Goal: Transaction & Acquisition: Purchase product/service

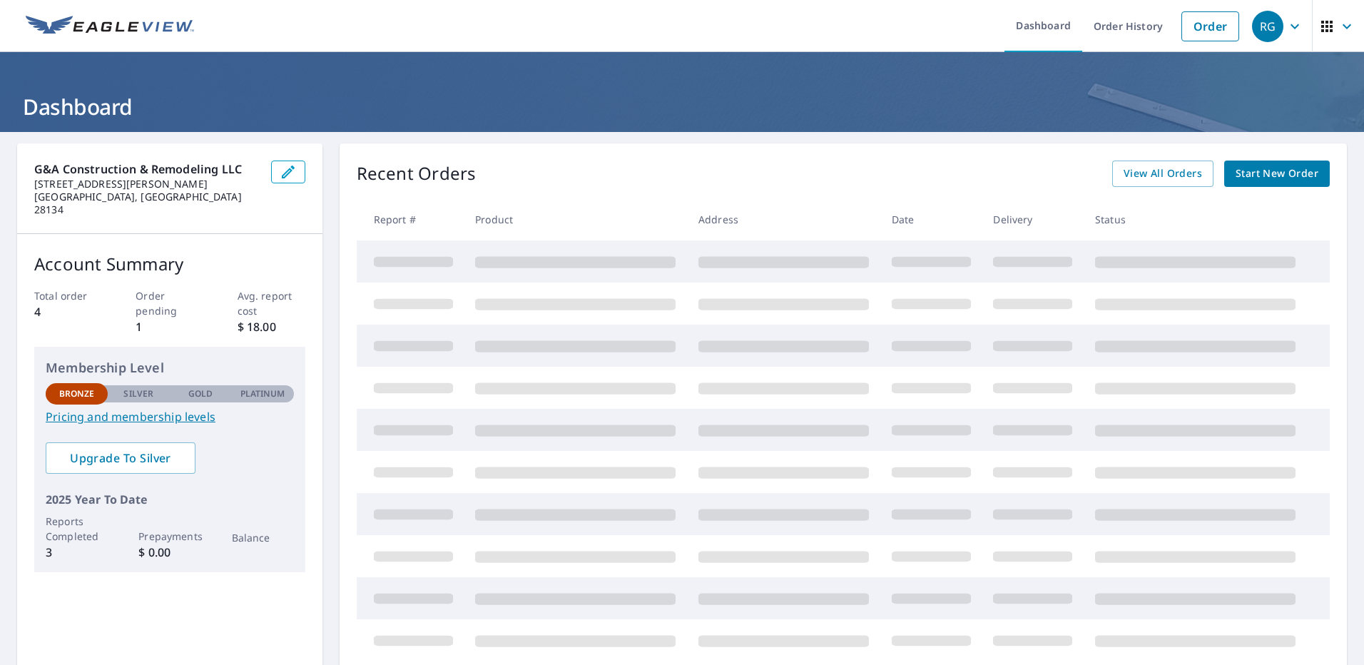
click at [165, 301] on p "Order pending" at bounding box center [170, 303] width 68 height 30
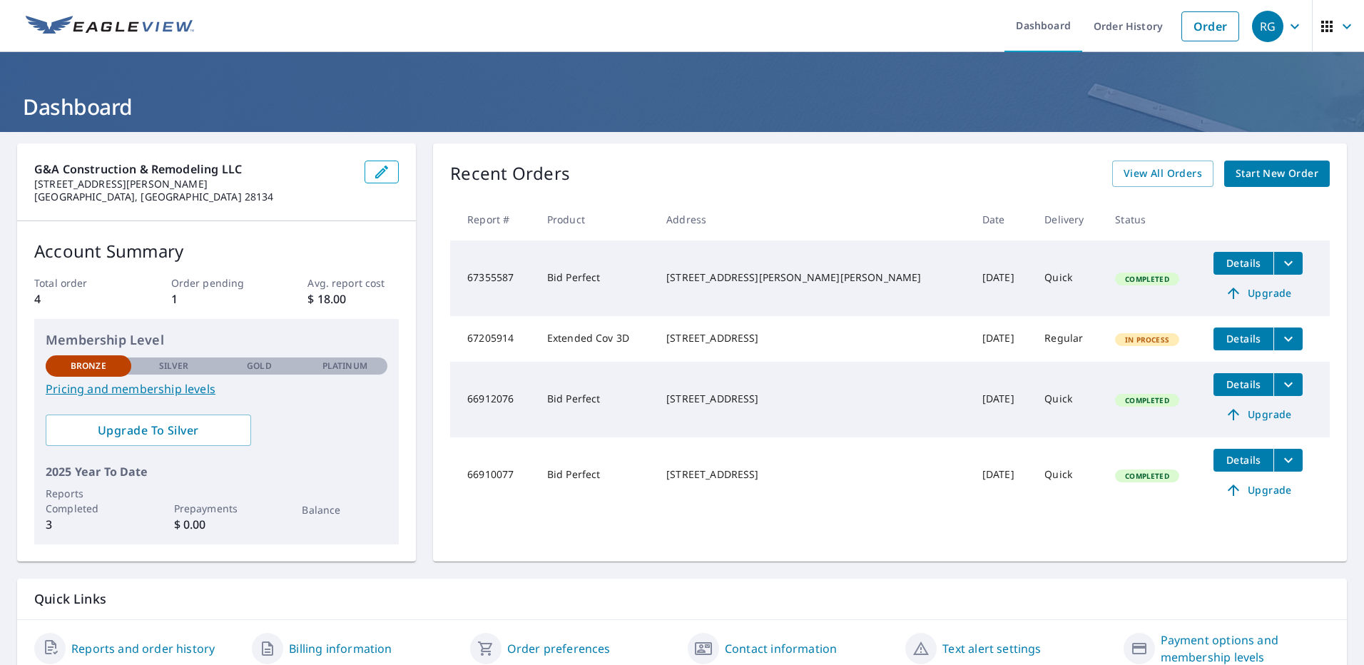
click at [1279, 337] on icon "filesDropdownBtn-67205914" at bounding box center [1287, 338] width 17 height 17
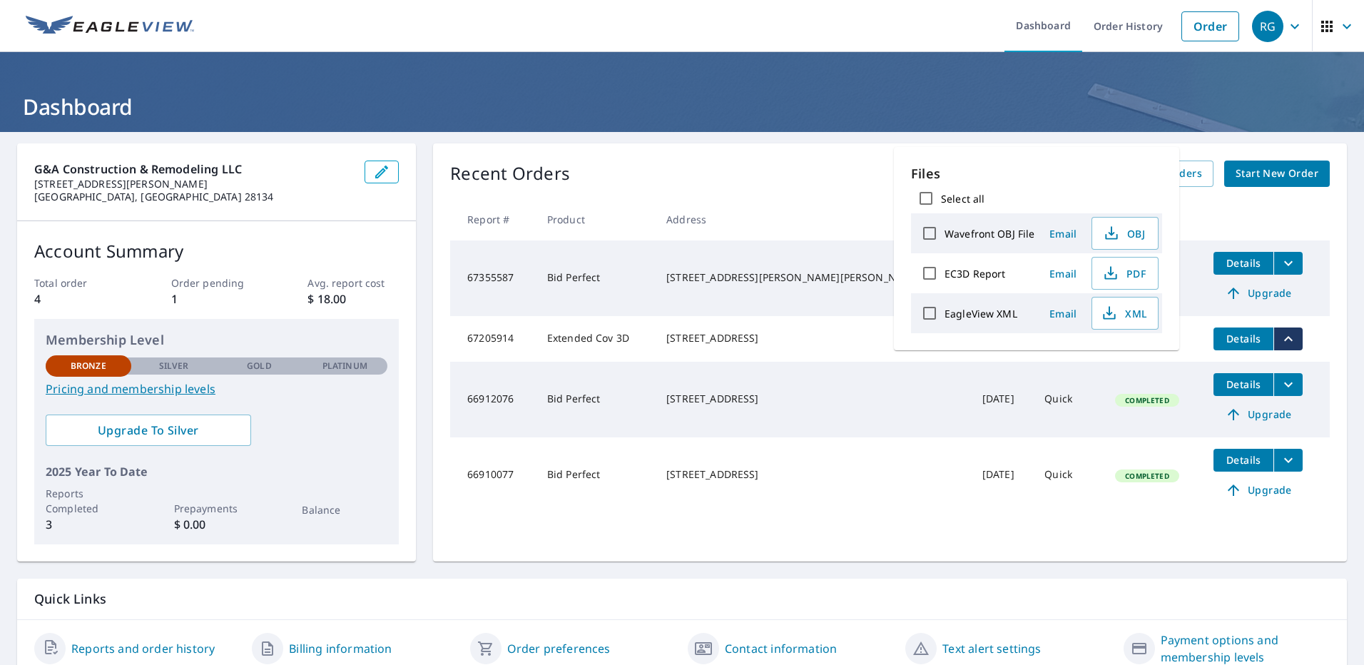
click at [834, 345] on div "[STREET_ADDRESS]" at bounding box center [812, 338] width 293 height 14
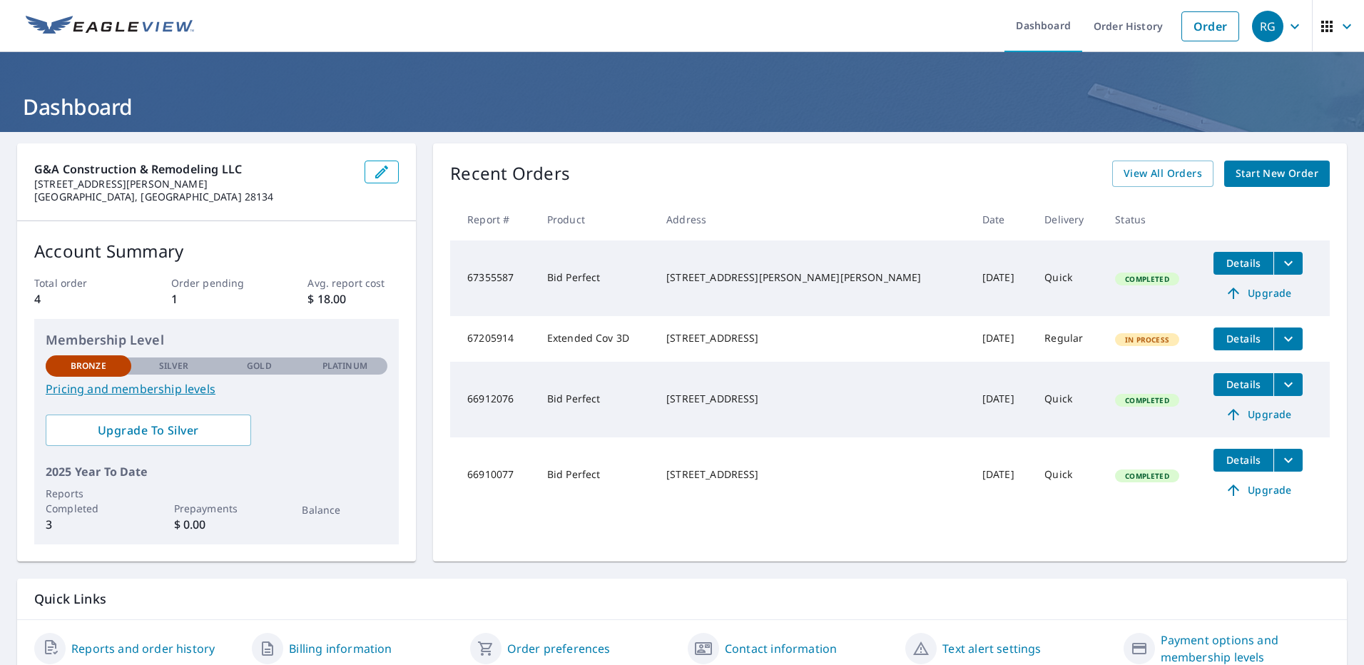
click at [1222, 339] on span "Details" at bounding box center [1243, 339] width 43 height 14
click at [1245, 177] on span "Start New Order" at bounding box center [1276, 174] width 83 height 18
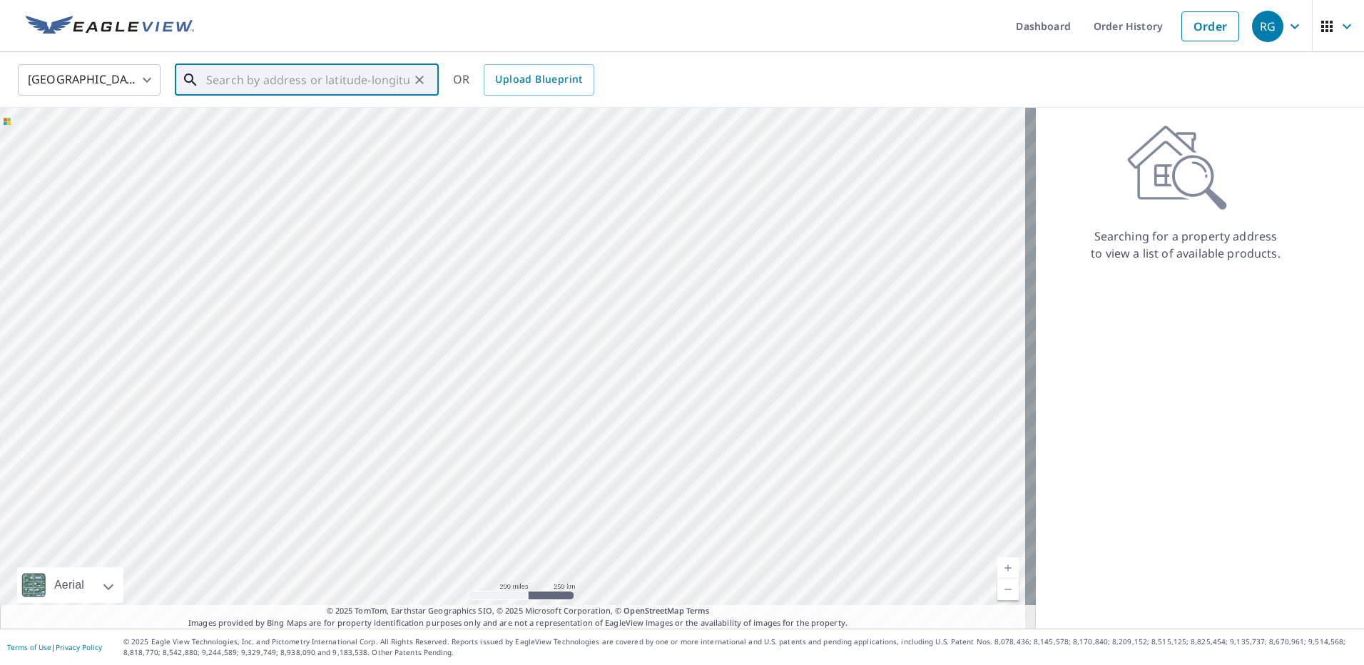
click at [225, 76] on input "text" at bounding box center [307, 80] width 203 height 40
click at [235, 134] on p "Matthews, [GEOGRAPHIC_DATA] 28104" at bounding box center [315, 137] width 224 height 14
type input "[STREET_ADDRESS][PERSON_NAME]"
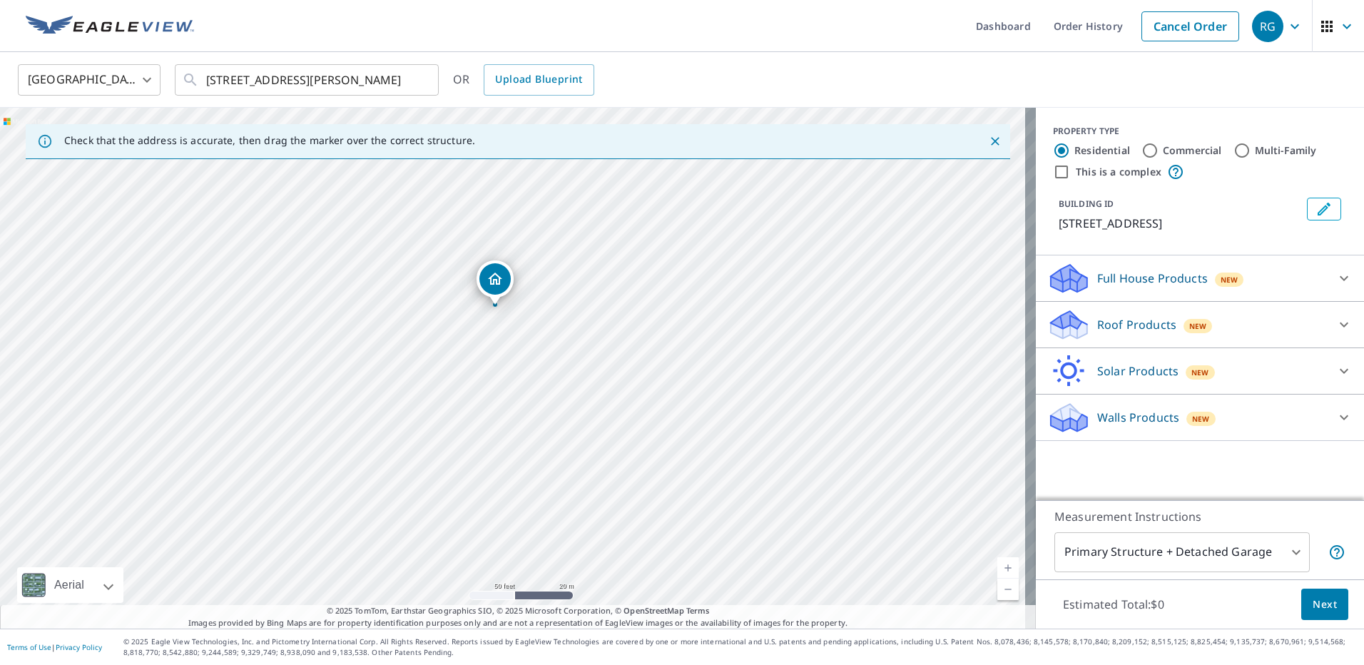
drag, startPoint x: 652, startPoint y: 286, endPoint x: 588, endPoint y: 210, distance: 98.7
click at [590, 215] on div "[STREET_ADDRESS][PERSON_NAME]" at bounding box center [518, 368] width 1036 height 521
drag, startPoint x: 583, startPoint y: 408, endPoint x: 566, endPoint y: 320, distance: 89.4
click at [568, 324] on div "[STREET_ADDRESS][PERSON_NAME]" at bounding box center [518, 368] width 1036 height 521
click at [477, 494] on div "[STREET_ADDRESS][PERSON_NAME]" at bounding box center [518, 368] width 1036 height 521
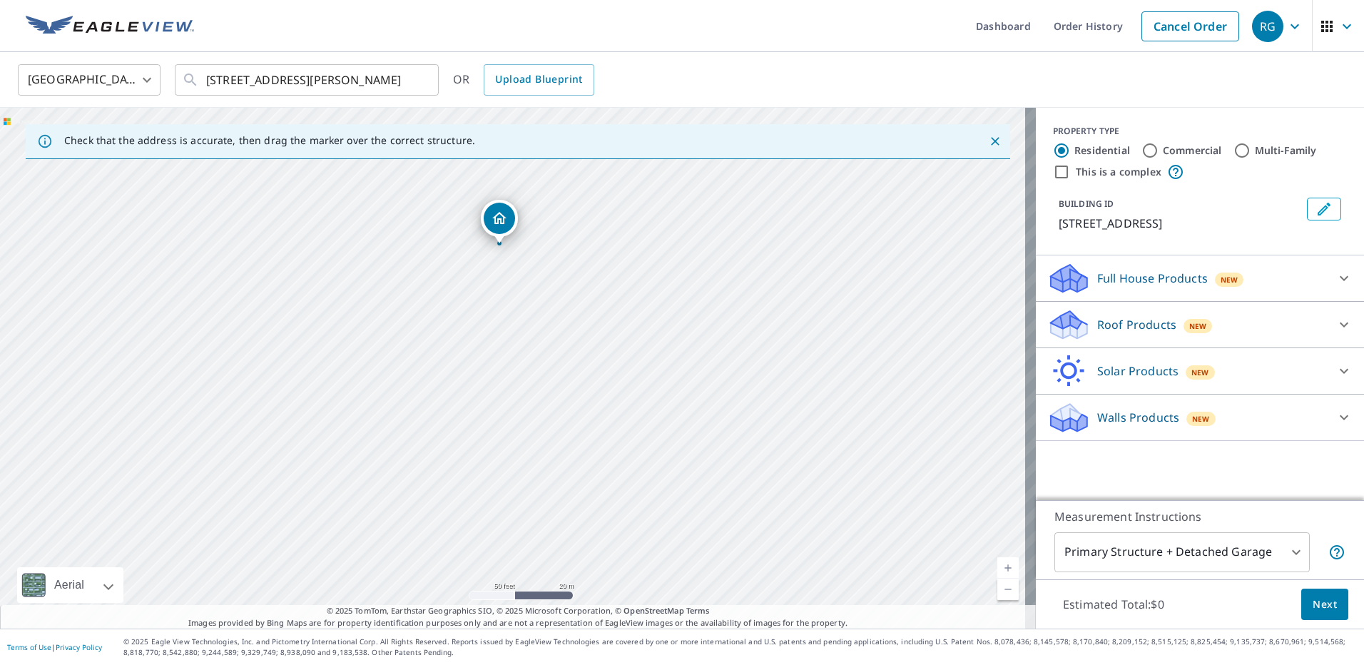
drag, startPoint x: 529, startPoint y: 461, endPoint x: 497, endPoint y: 262, distance: 202.3
click at [508, 292] on div "[STREET_ADDRESS][PERSON_NAME]" at bounding box center [518, 368] width 1036 height 521
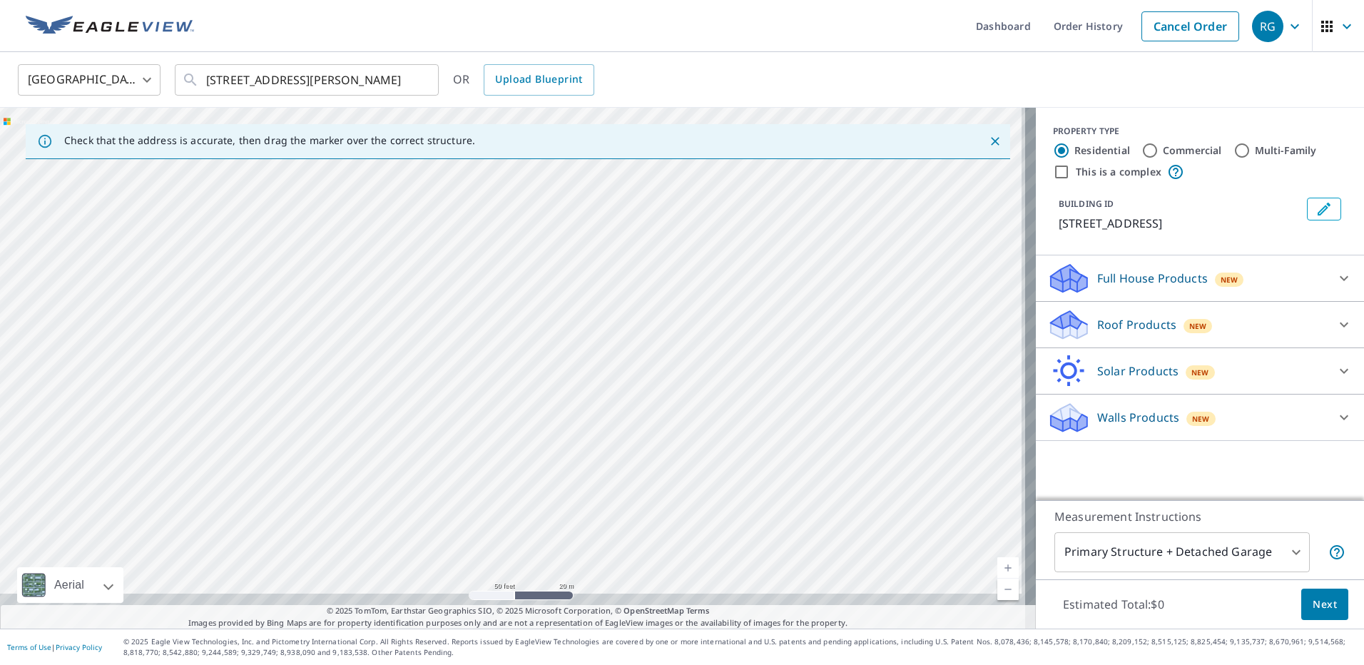
drag, startPoint x: 504, startPoint y: 489, endPoint x: 487, endPoint y: 322, distance: 168.5
click at [488, 322] on div "[STREET_ADDRESS][PERSON_NAME]" at bounding box center [518, 368] width 1036 height 521
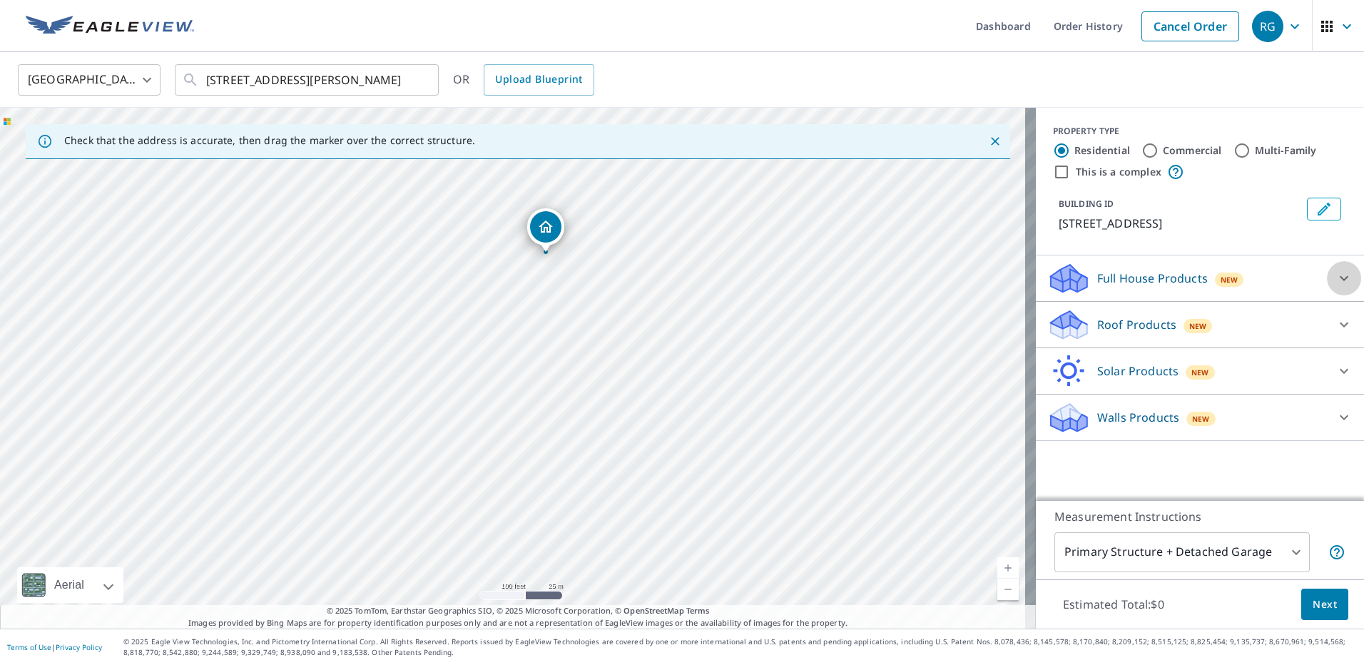
click at [1327, 275] on div at bounding box center [1344, 278] width 34 height 34
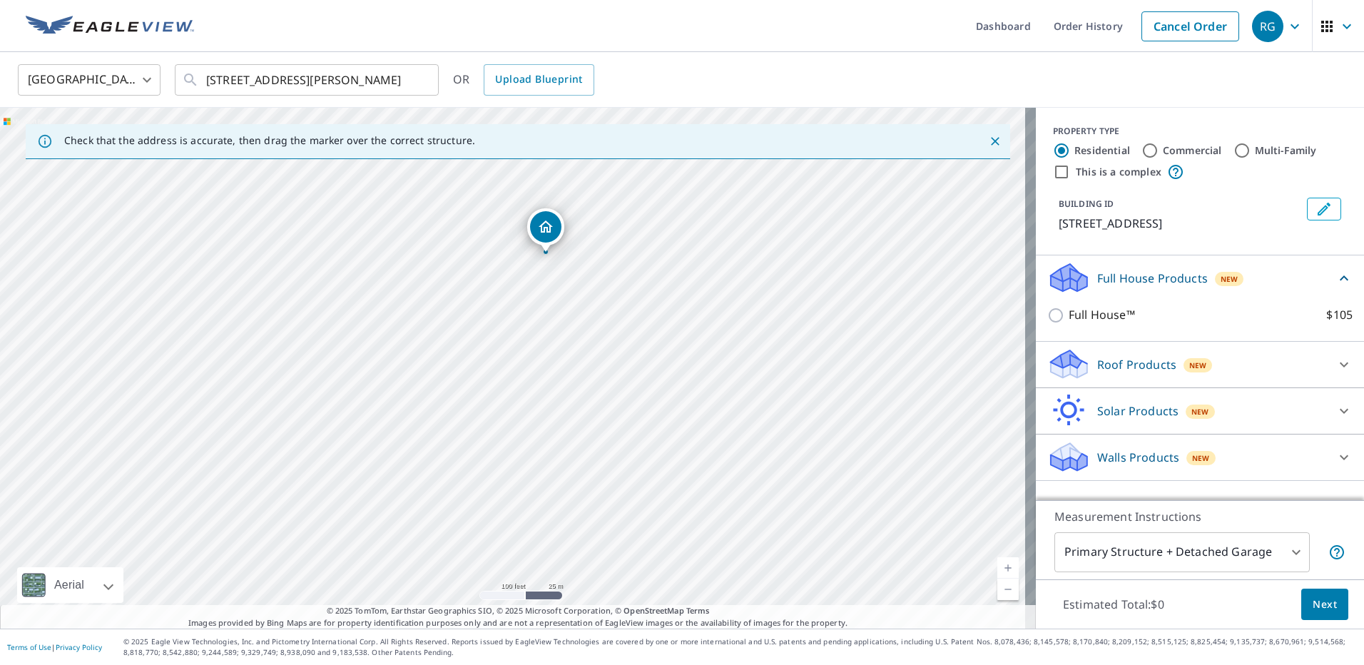
click at [1335, 362] on icon at bounding box center [1343, 364] width 17 height 17
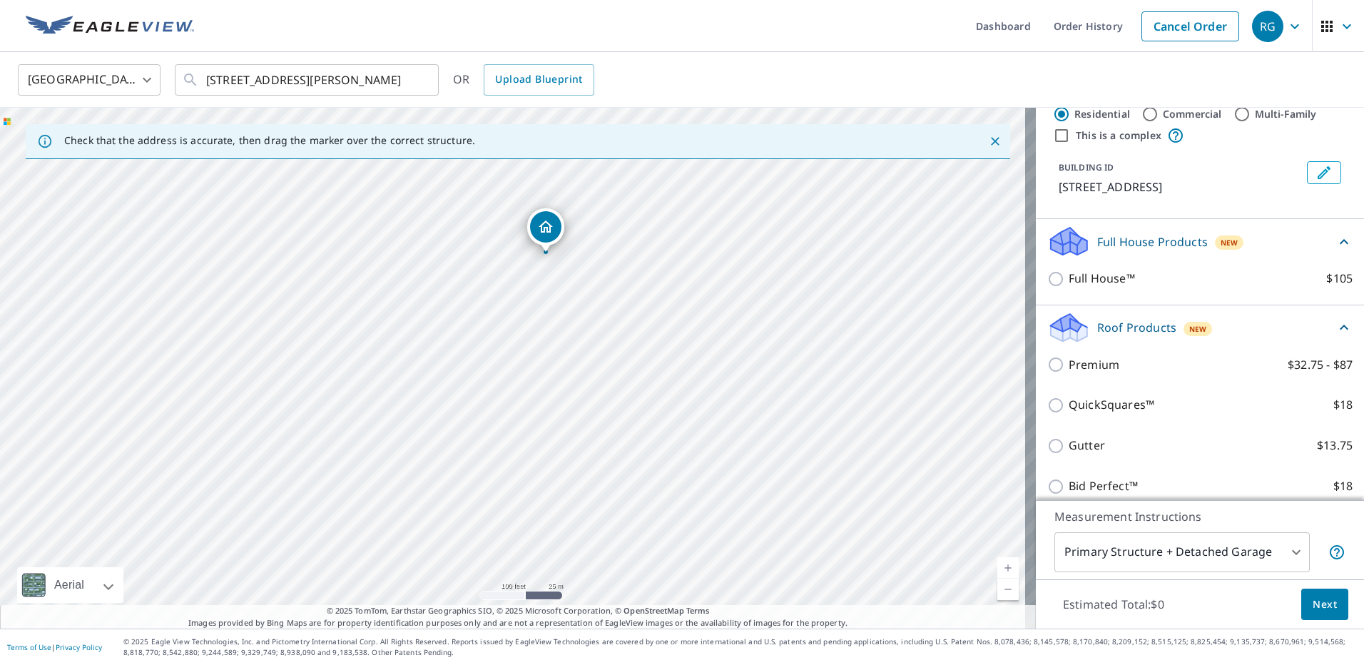
scroll to position [71, 0]
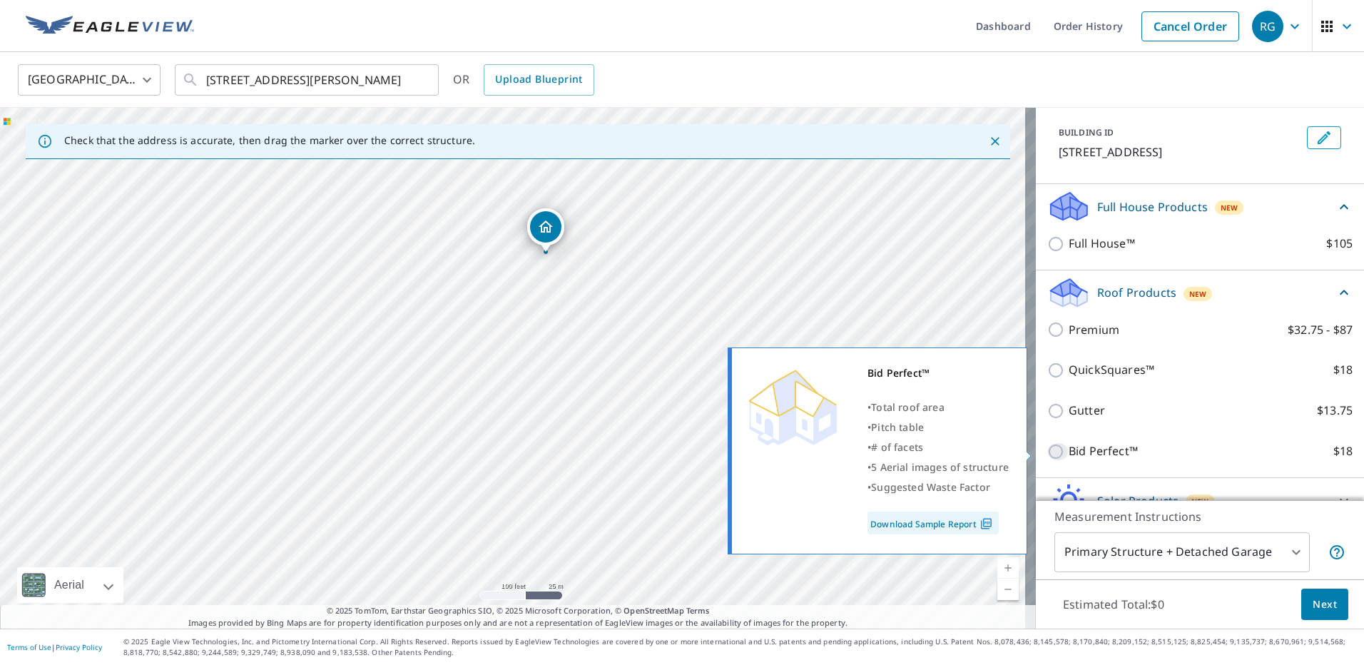
click at [1047, 450] on input "Bid Perfect™ $18" at bounding box center [1057, 451] width 21 height 17
checkbox input "true"
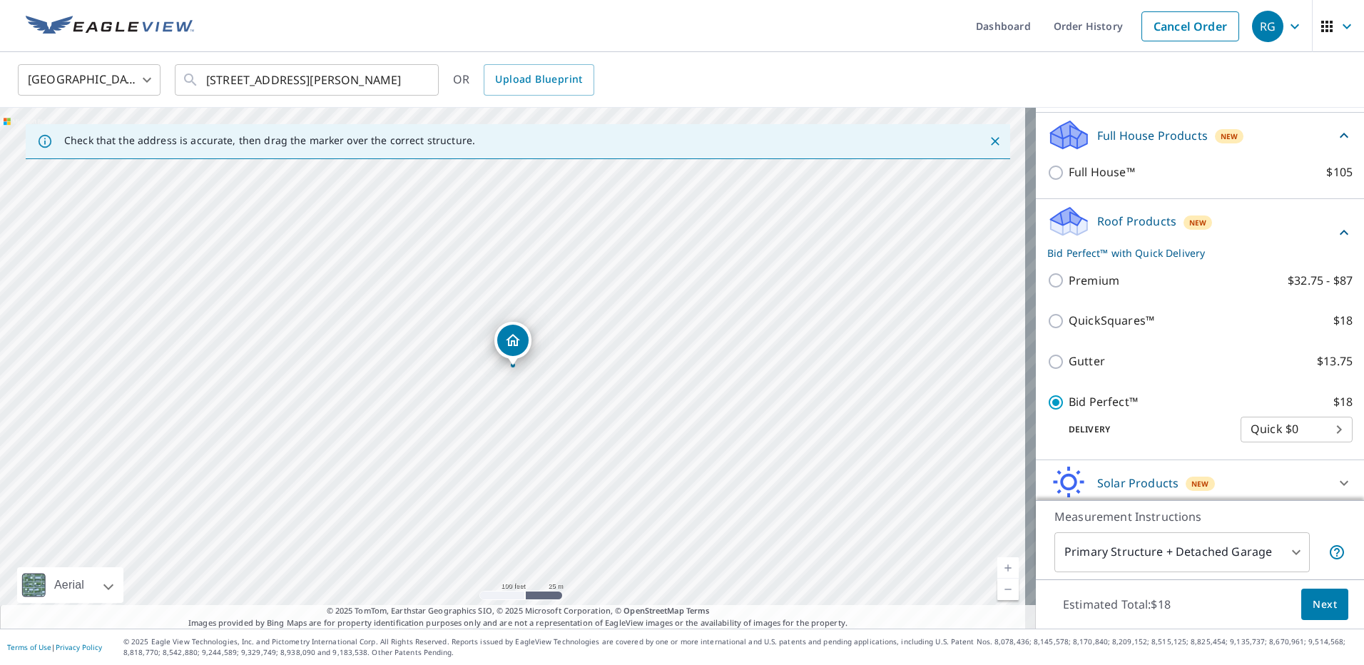
scroll to position [195, 0]
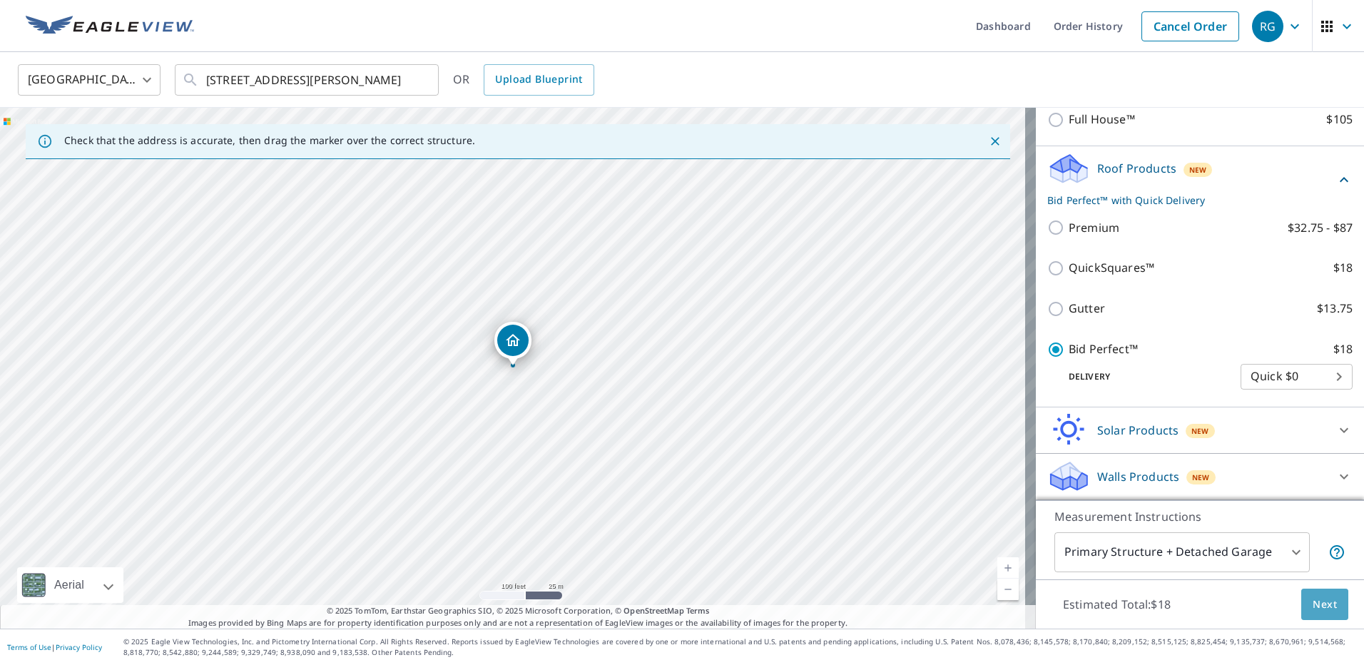
click at [1320, 610] on span "Next" at bounding box center [1324, 605] width 24 height 18
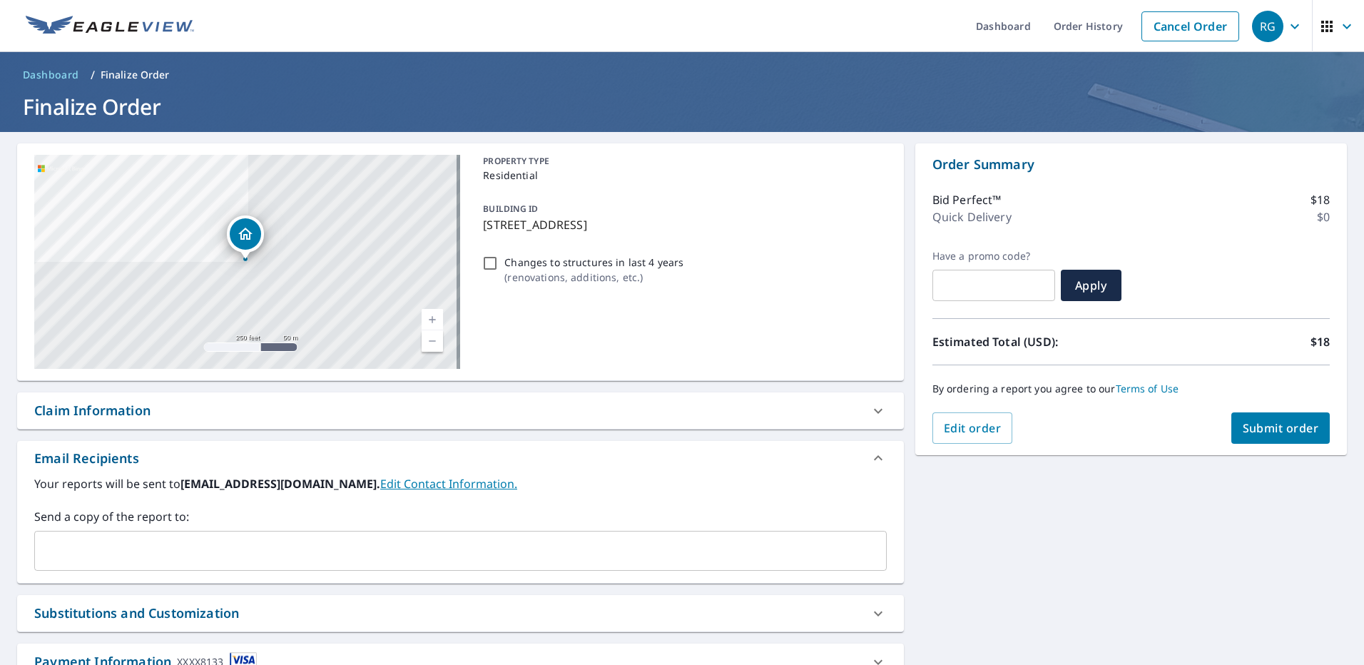
click at [1247, 430] on span "Submit order" at bounding box center [1280, 428] width 76 height 16
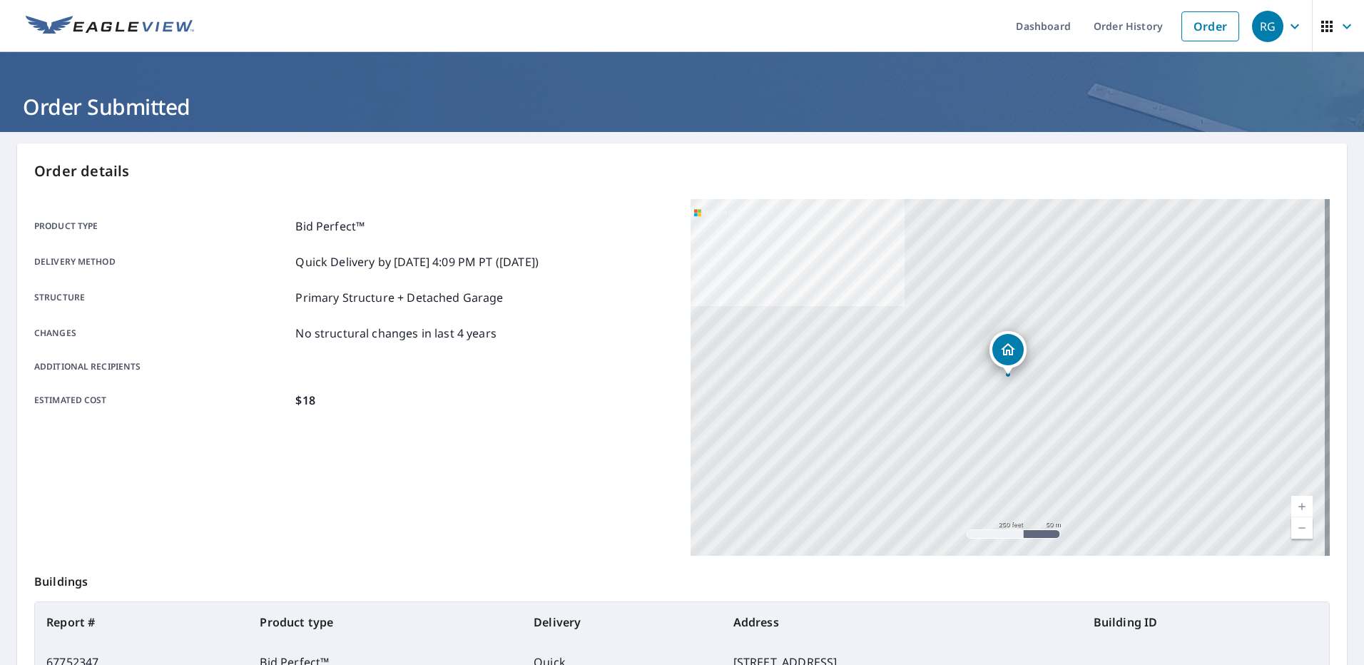
click at [1291, 499] on link "Current Level 17, Zoom In" at bounding box center [1301, 506] width 21 height 21
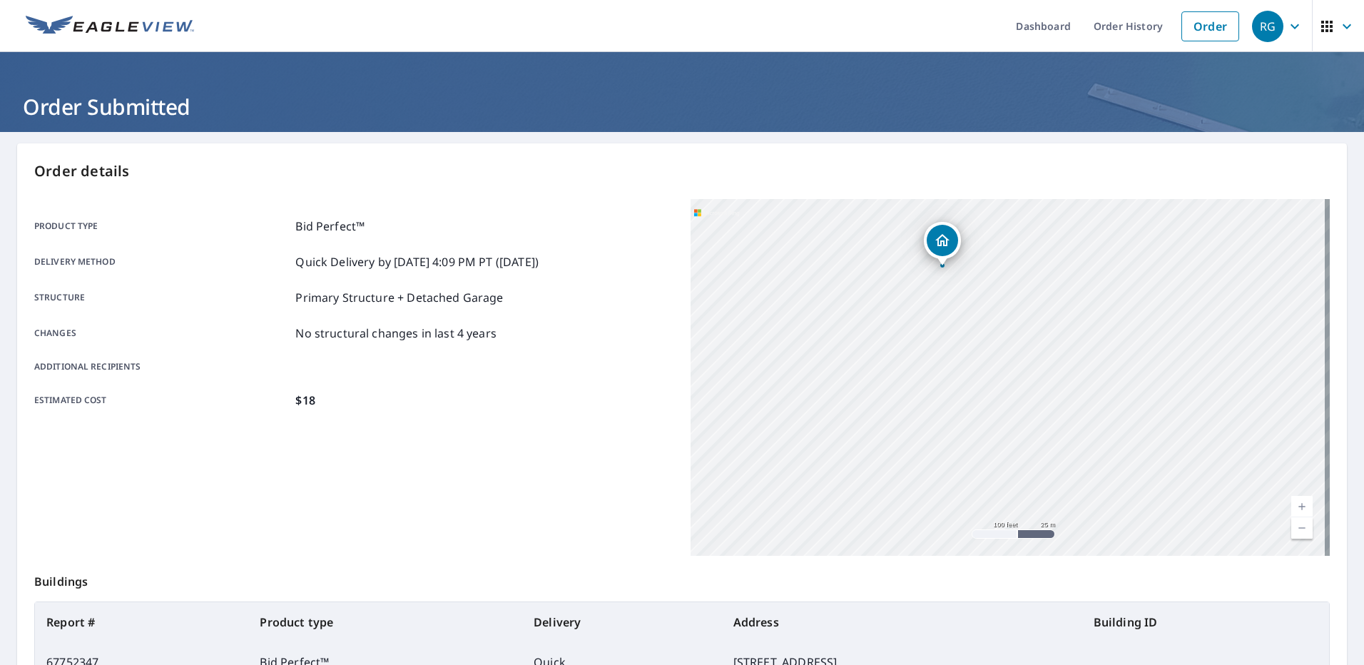
drag, startPoint x: 1036, startPoint y: 448, endPoint x: 964, endPoint y: 332, distance: 137.1
click at [966, 334] on div "[STREET_ADDRESS][PERSON_NAME]" at bounding box center [1009, 377] width 639 height 357
click at [1217, 28] on link "Order" at bounding box center [1210, 26] width 58 height 30
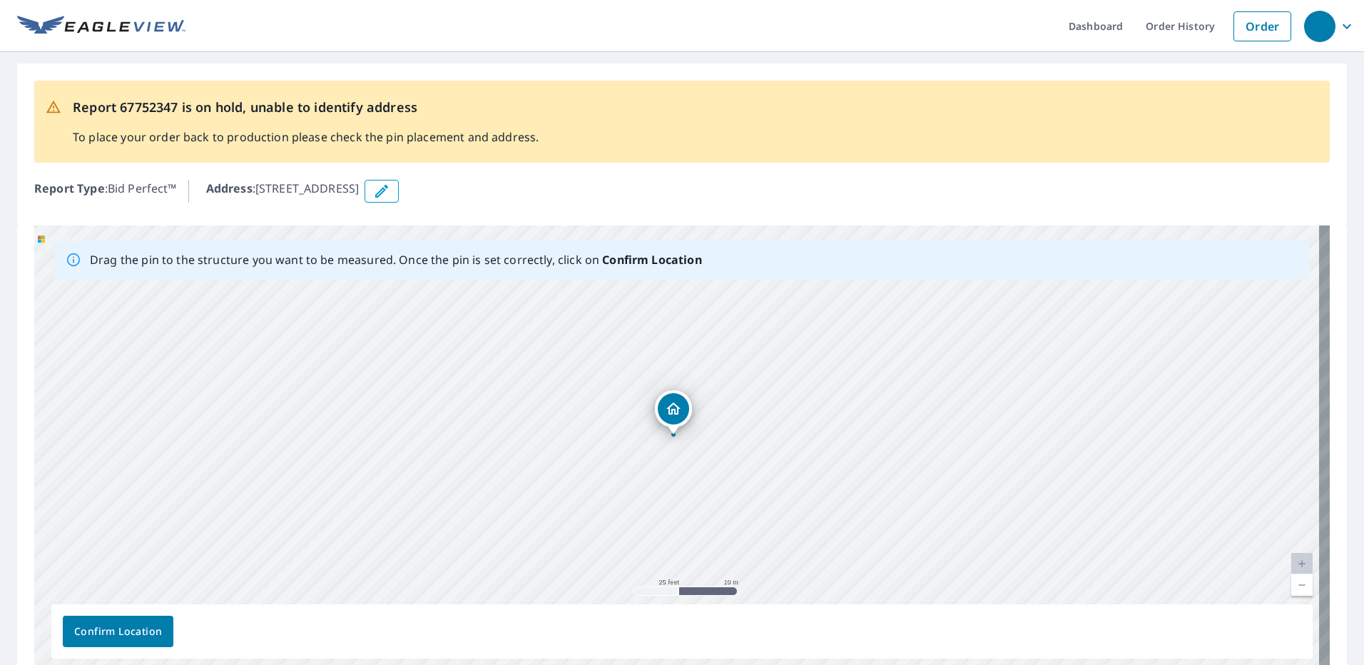
drag, startPoint x: 610, startPoint y: 438, endPoint x: 564, endPoint y: 327, distance: 120.3
click at [565, 329] on div "[STREET_ADDRESS][PERSON_NAME]" at bounding box center [681, 448] width 1295 height 447
drag, startPoint x: 573, startPoint y: 469, endPoint x: 543, endPoint y: 342, distance: 129.7
click at [548, 352] on div "[STREET_ADDRESS][PERSON_NAME]" at bounding box center [681, 448] width 1295 height 447
drag, startPoint x: 574, startPoint y: 425, endPoint x: 555, endPoint y: 293, distance: 133.3
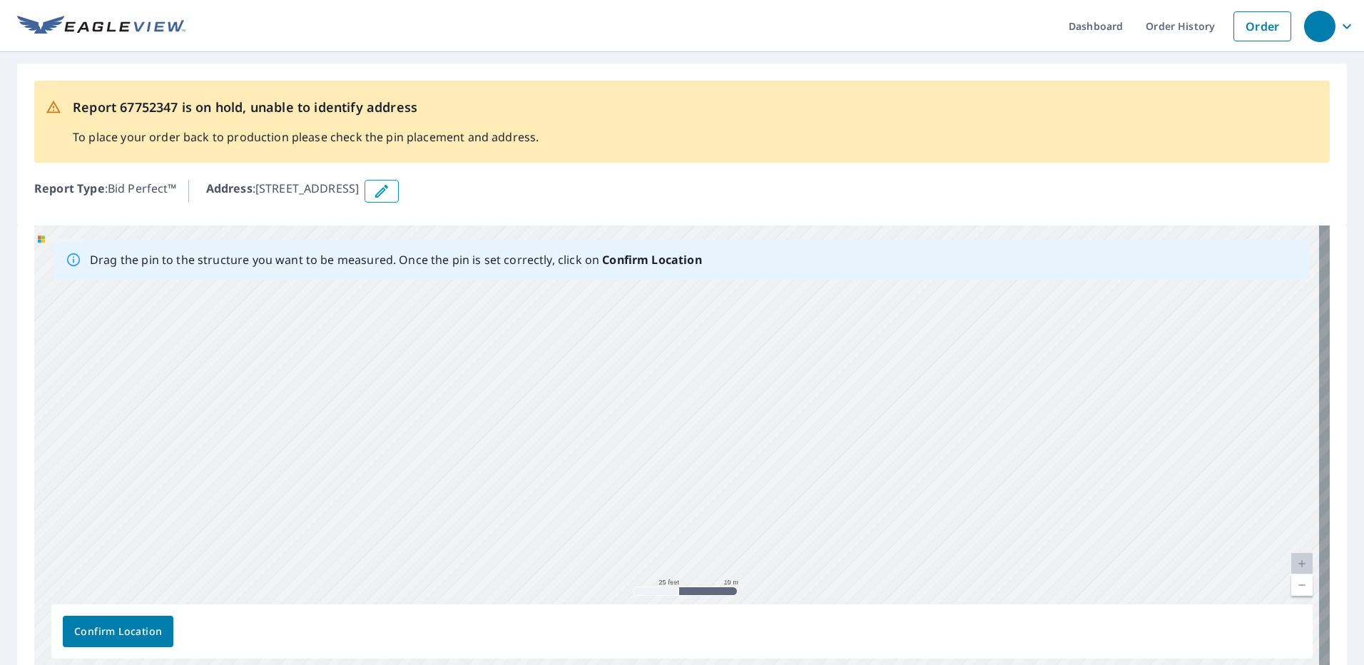
click at [556, 297] on div "[STREET_ADDRESS][PERSON_NAME]" at bounding box center [681, 448] width 1295 height 447
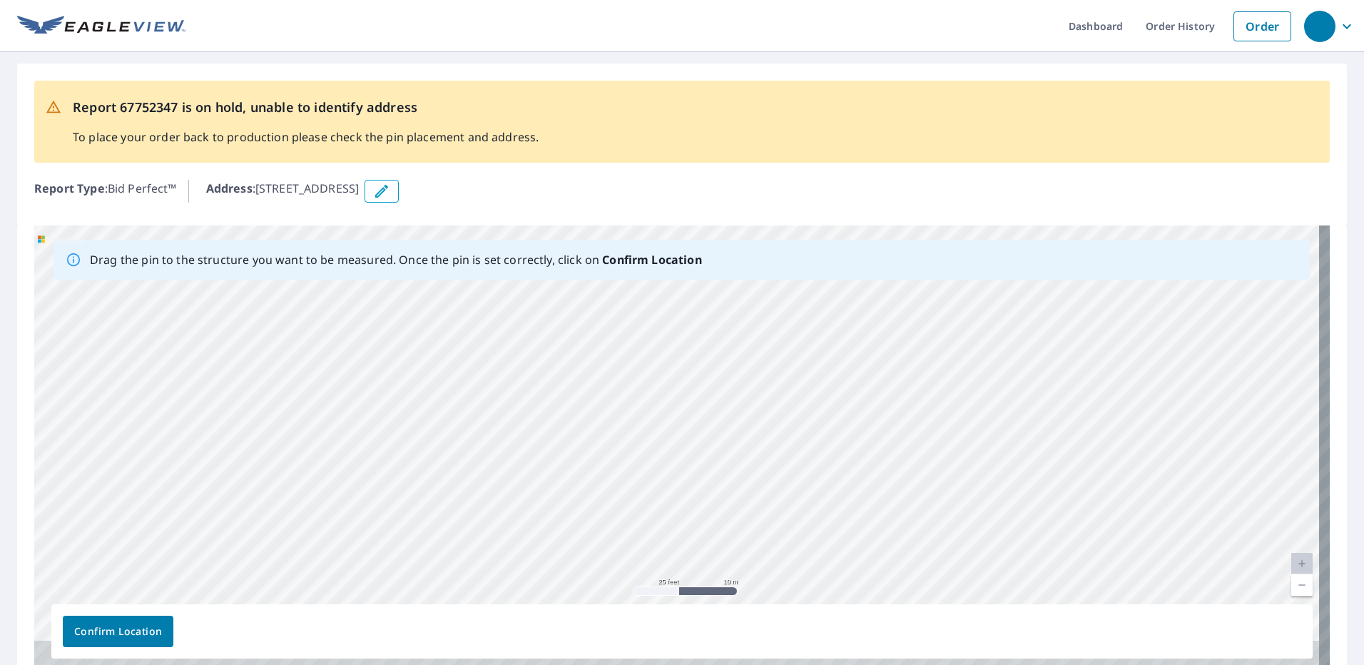
drag, startPoint x: 600, startPoint y: 477, endPoint x: 593, endPoint y: 294, distance: 183.4
click at [594, 317] on div "[STREET_ADDRESS][PERSON_NAME]" at bounding box center [681, 448] width 1295 height 447
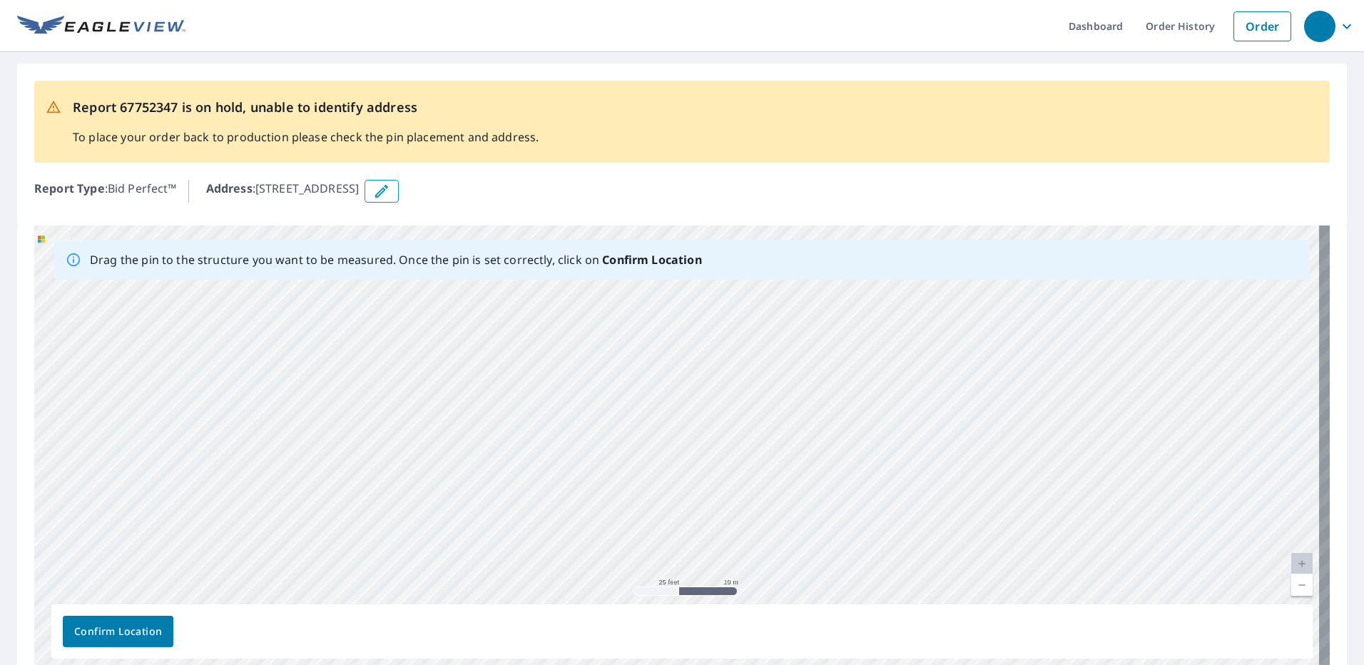
drag, startPoint x: 607, startPoint y: 396, endPoint x: 599, endPoint y: 318, distance: 78.1
click at [600, 320] on div "[STREET_ADDRESS][PERSON_NAME]" at bounding box center [681, 448] width 1295 height 447
click at [581, 451] on div "[STREET_ADDRESS][PERSON_NAME]" at bounding box center [681, 448] width 1295 height 447
drag, startPoint x: 650, startPoint y: 429, endPoint x: 657, endPoint y: 567, distance: 137.8
drag, startPoint x: 609, startPoint y: 446, endPoint x: 552, endPoint y: 292, distance: 164.3
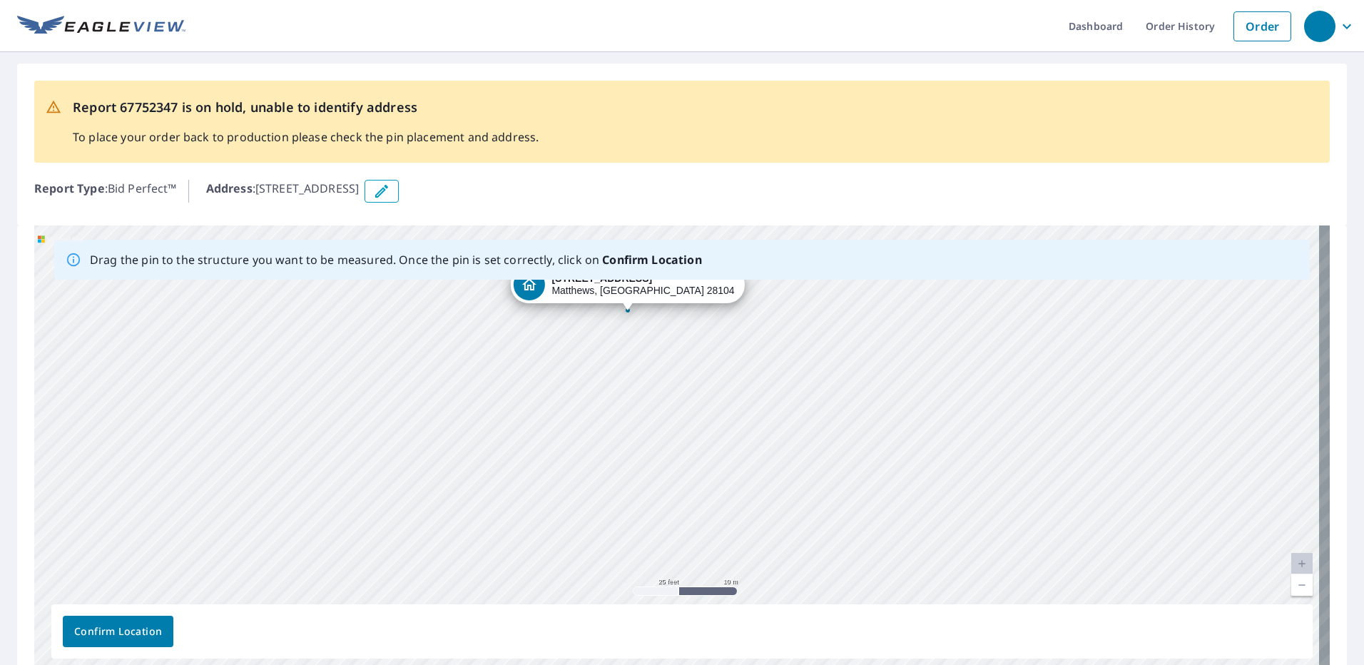
click at [552, 292] on div "[STREET_ADDRESS][PERSON_NAME]" at bounding box center [681, 448] width 1295 height 447
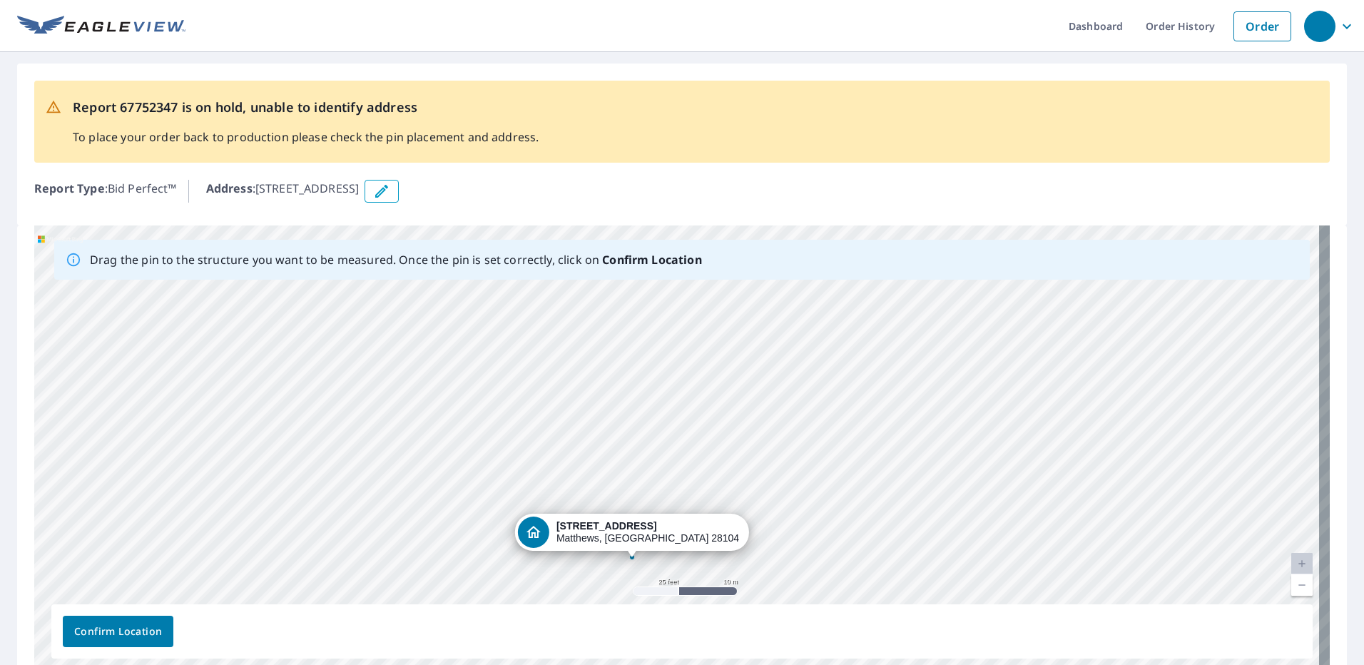
drag, startPoint x: 617, startPoint y: 282, endPoint x: 629, endPoint y: 550, distance: 267.7
click at [629, 550] on div "[STREET_ADDRESS][PERSON_NAME]" at bounding box center [681, 448] width 1295 height 447
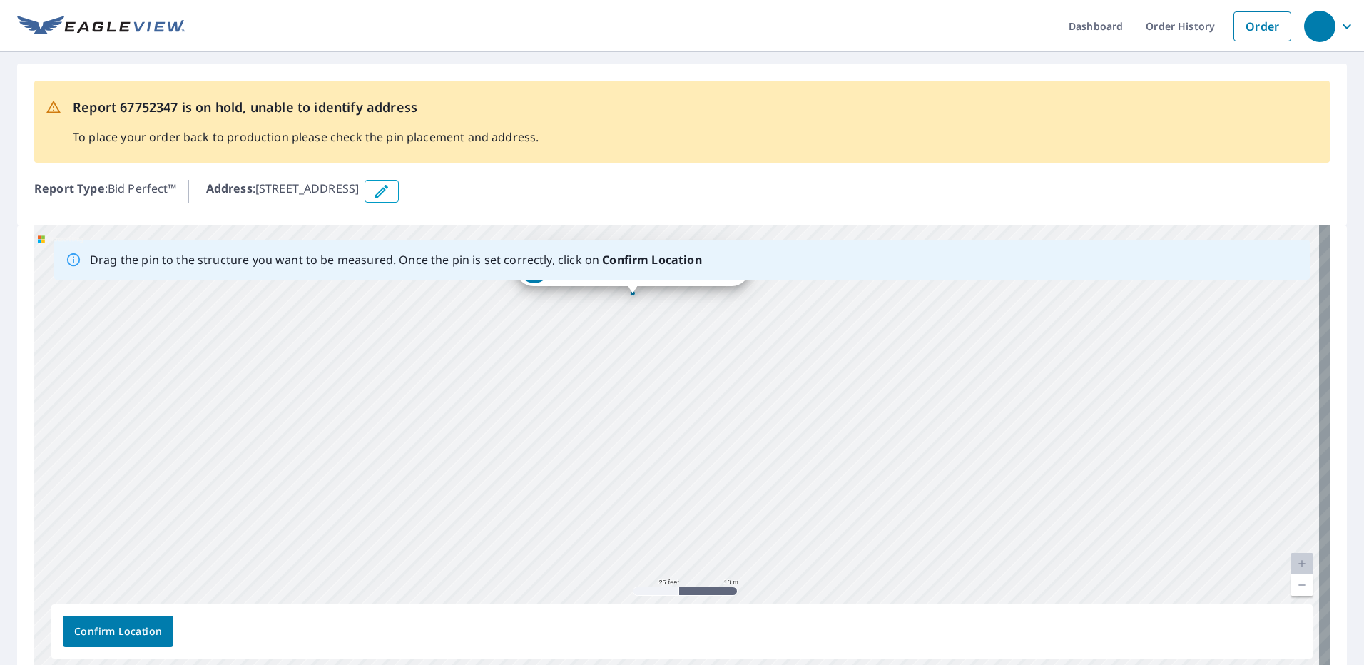
drag, startPoint x: 601, startPoint y: 487, endPoint x: 568, endPoint y: 285, distance: 204.4
click at [553, 317] on div "[STREET_ADDRESS][PERSON_NAME]" at bounding box center [681, 448] width 1295 height 447
drag, startPoint x: 636, startPoint y: 361, endPoint x: 633, endPoint y: 391, distance: 30.2
click at [633, 391] on div "[STREET_ADDRESS][PERSON_NAME]" at bounding box center [681, 448] width 1295 height 447
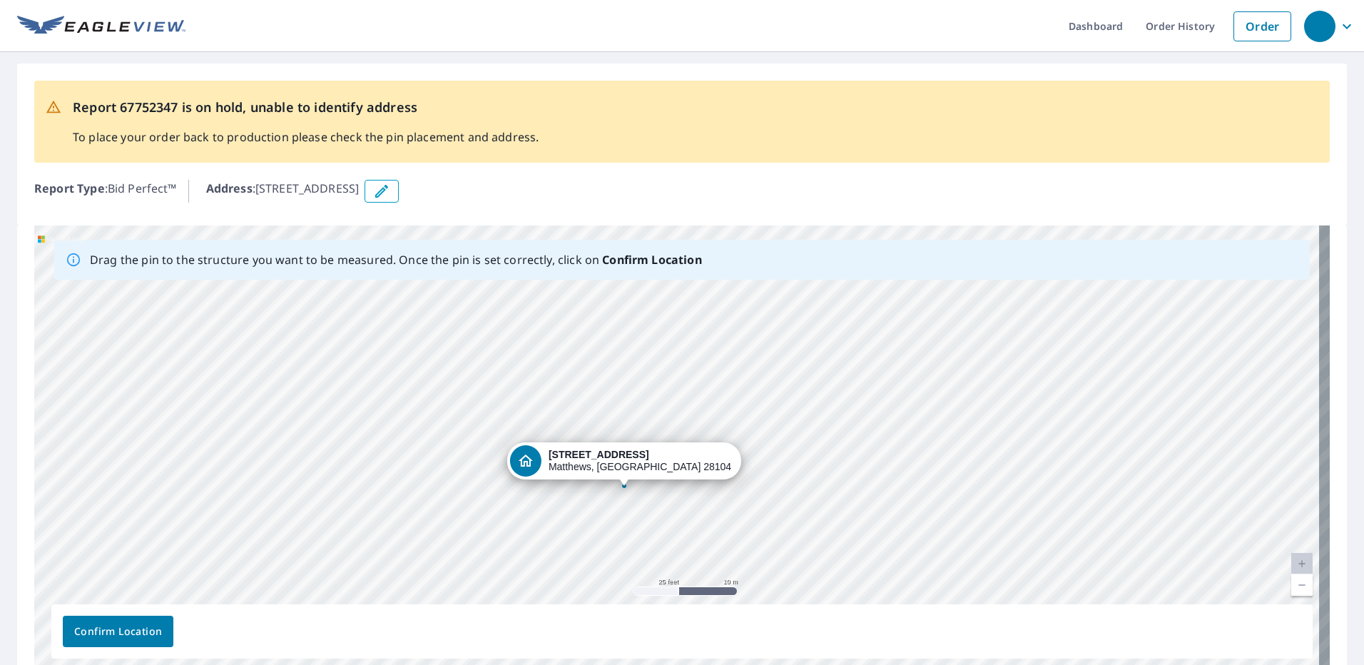
drag, startPoint x: 620, startPoint y: 287, endPoint x: 618, endPoint y: 467, distance: 179.7
click at [618, 467] on div "[STREET_ADDRESS][PERSON_NAME]" at bounding box center [681, 448] width 1295 height 447
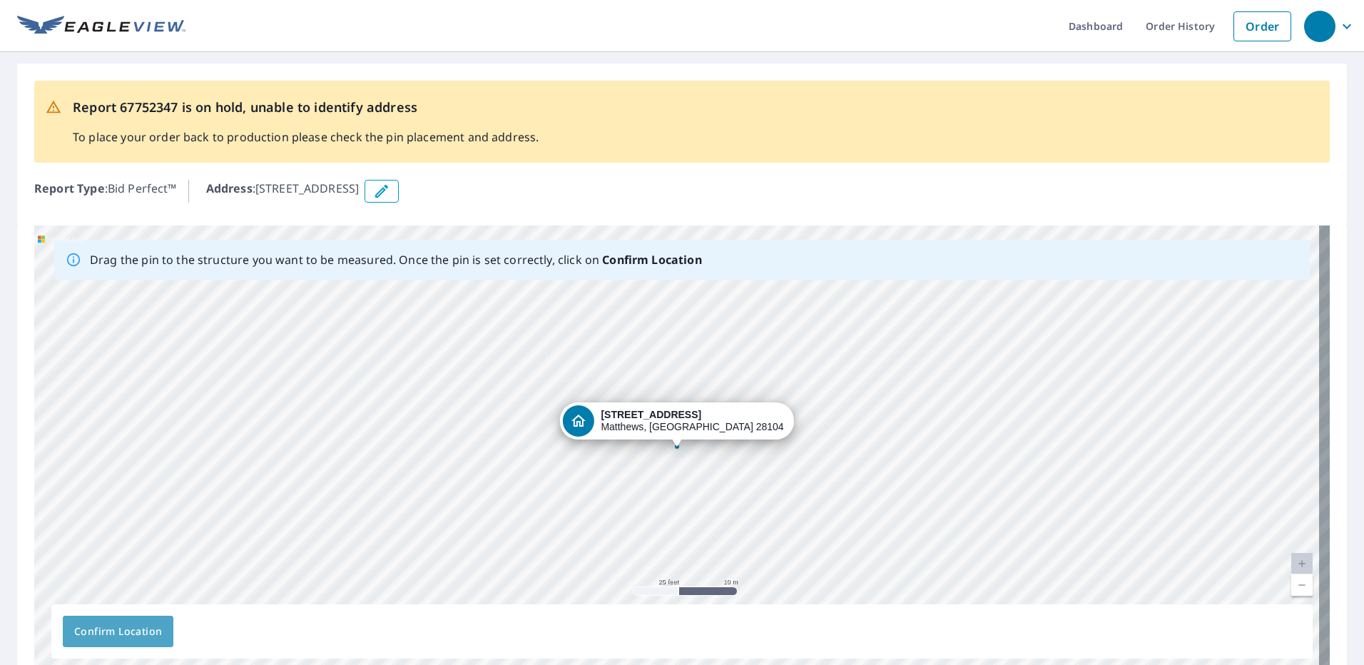
click at [150, 623] on span "Confirm Location" at bounding box center [118, 632] width 88 height 18
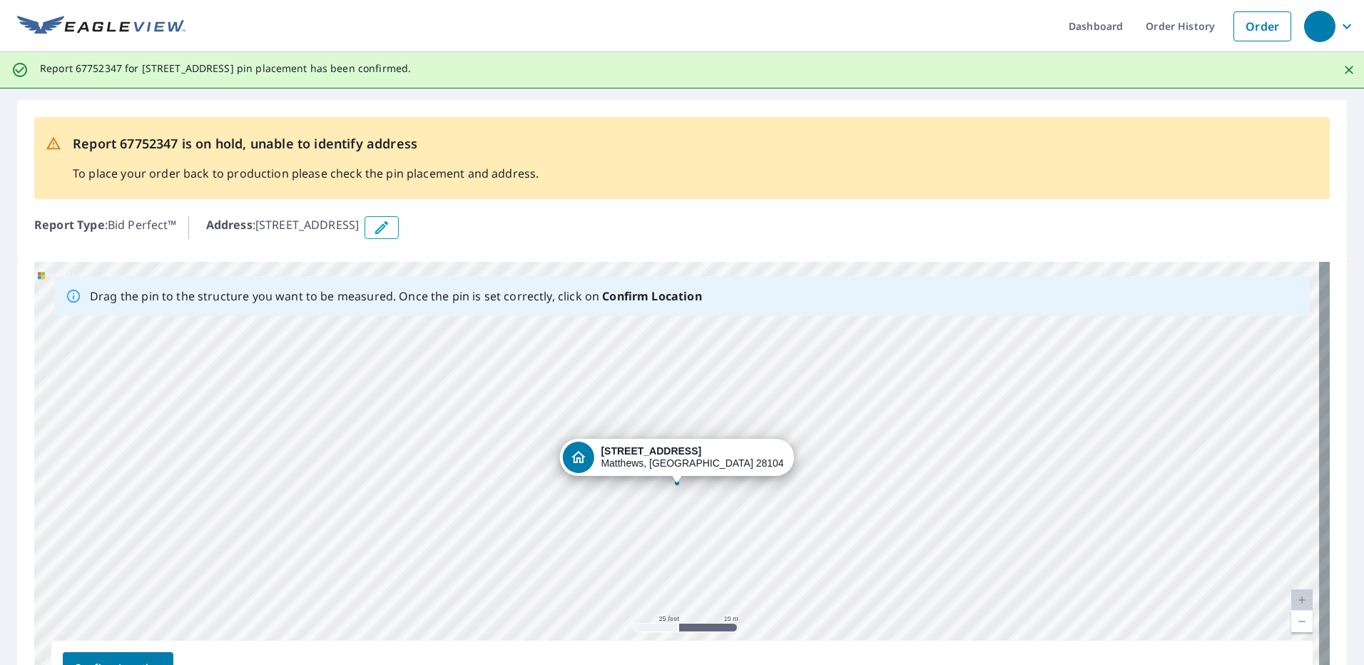
click at [1342, 68] on icon "Close" at bounding box center [1349, 70] width 14 height 14
